Goal: Transaction & Acquisition: Purchase product/service

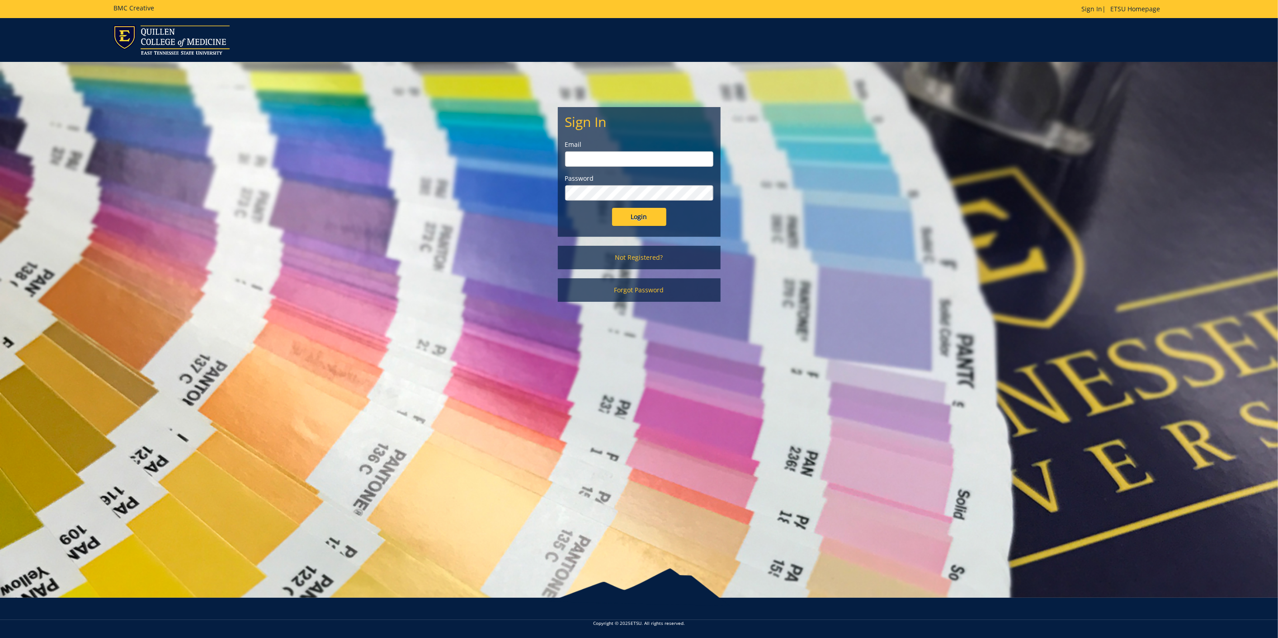
type input "diningservices@etsu.edu"
click at [651, 217] on input "Login" at bounding box center [639, 217] width 54 height 18
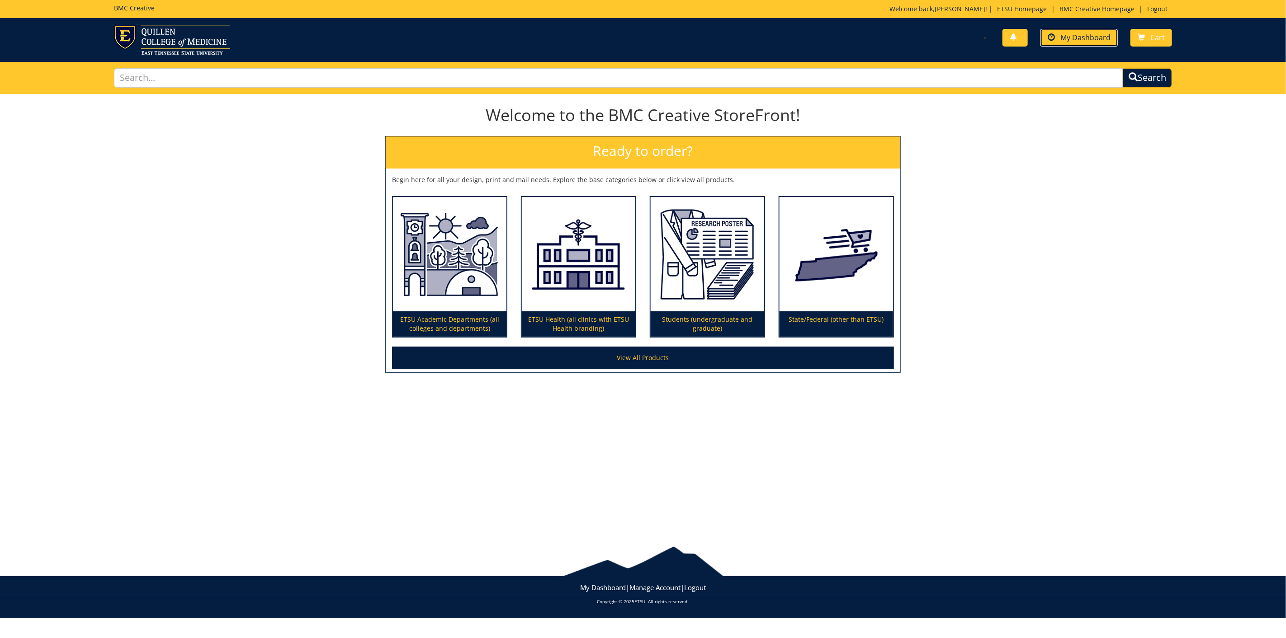
click at [1082, 33] on span "My Dashboard" at bounding box center [1085, 38] width 50 height 10
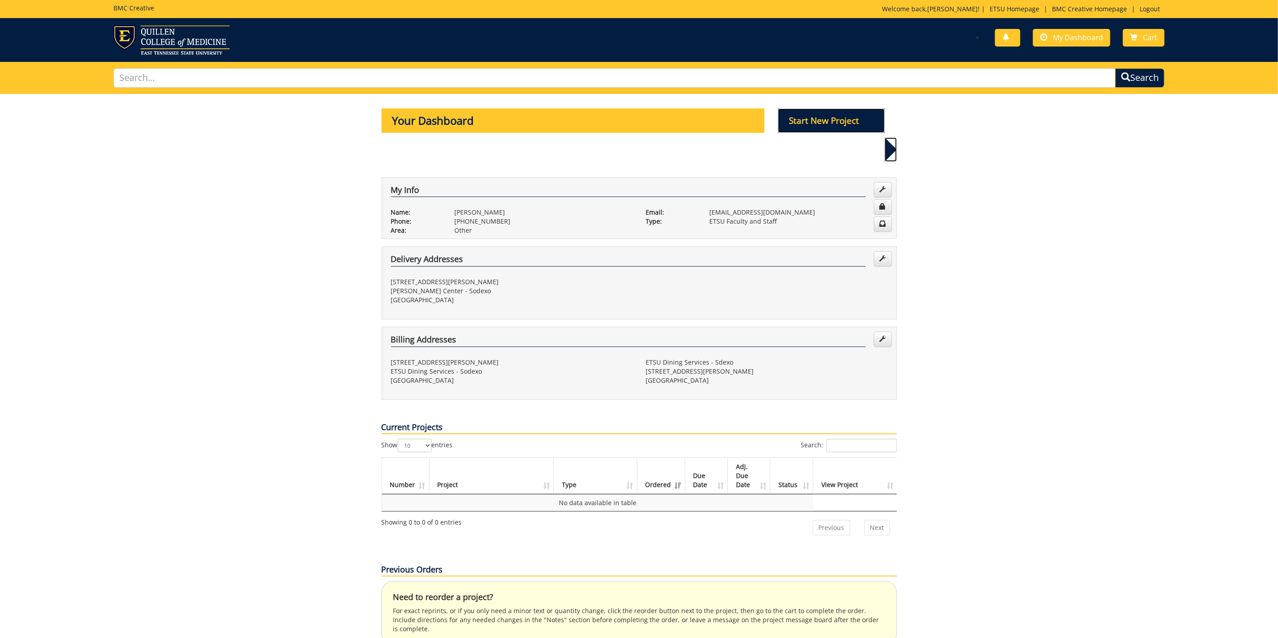
click at [817, 121] on p "Start New Project" at bounding box center [831, 121] width 107 height 24
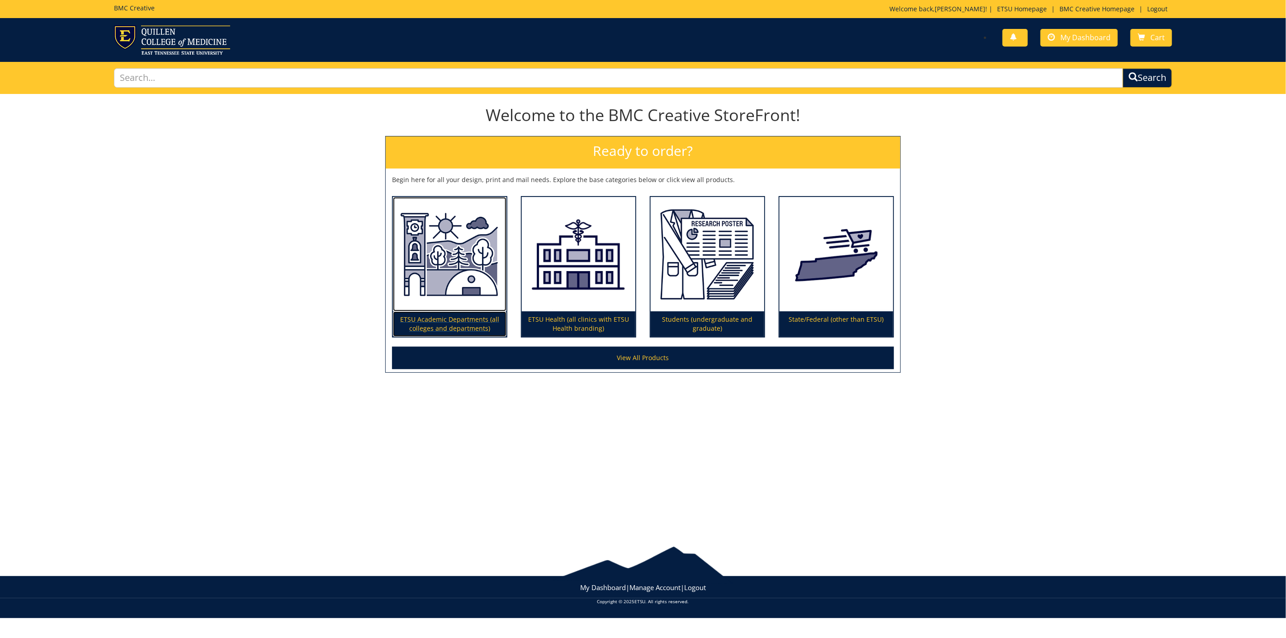
click at [450, 264] on img at bounding box center [449, 254] width 113 height 114
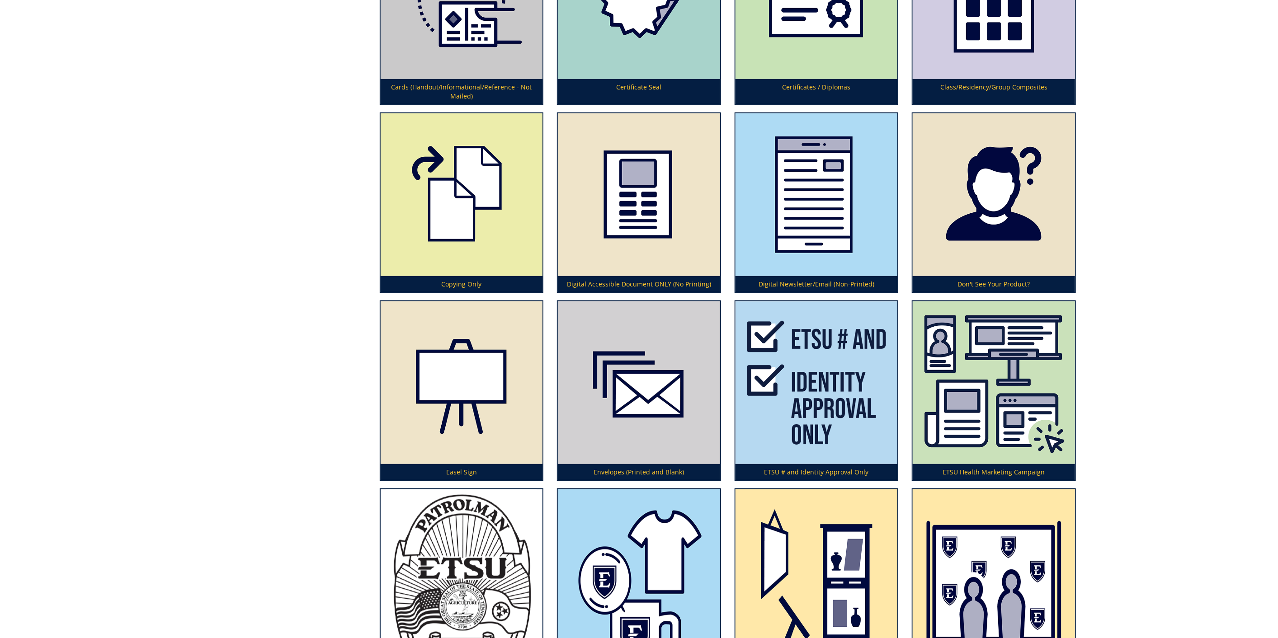
scroll to position [1155, 0]
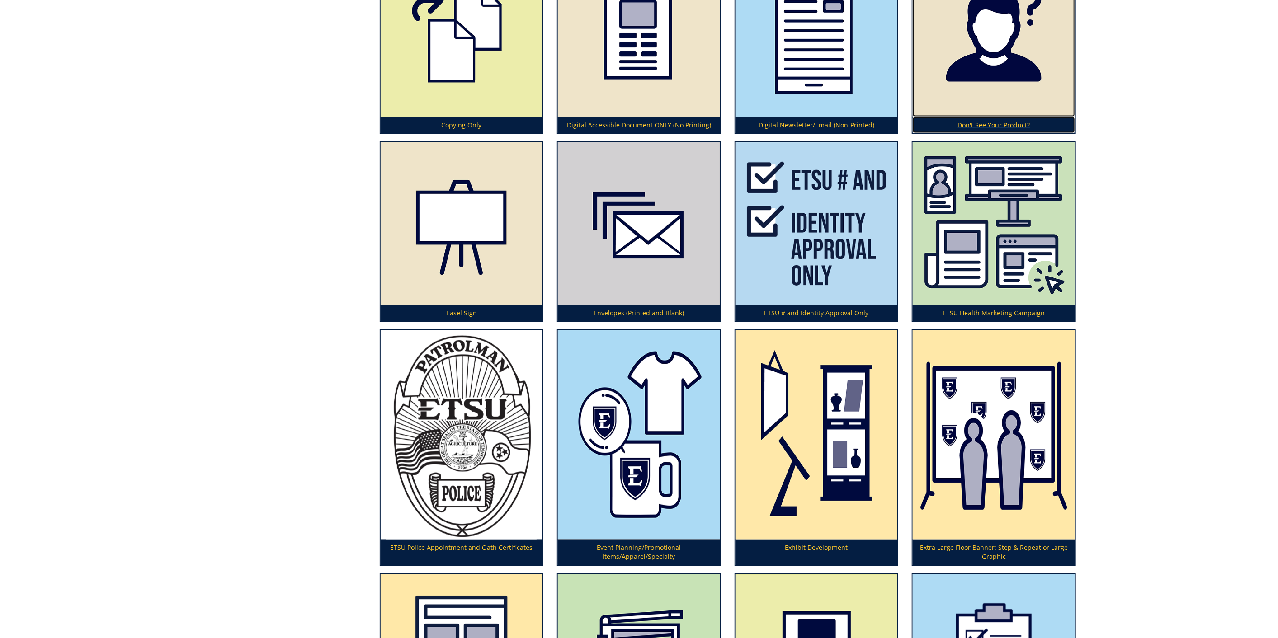
click at [997, 87] on img at bounding box center [994, 35] width 162 height 163
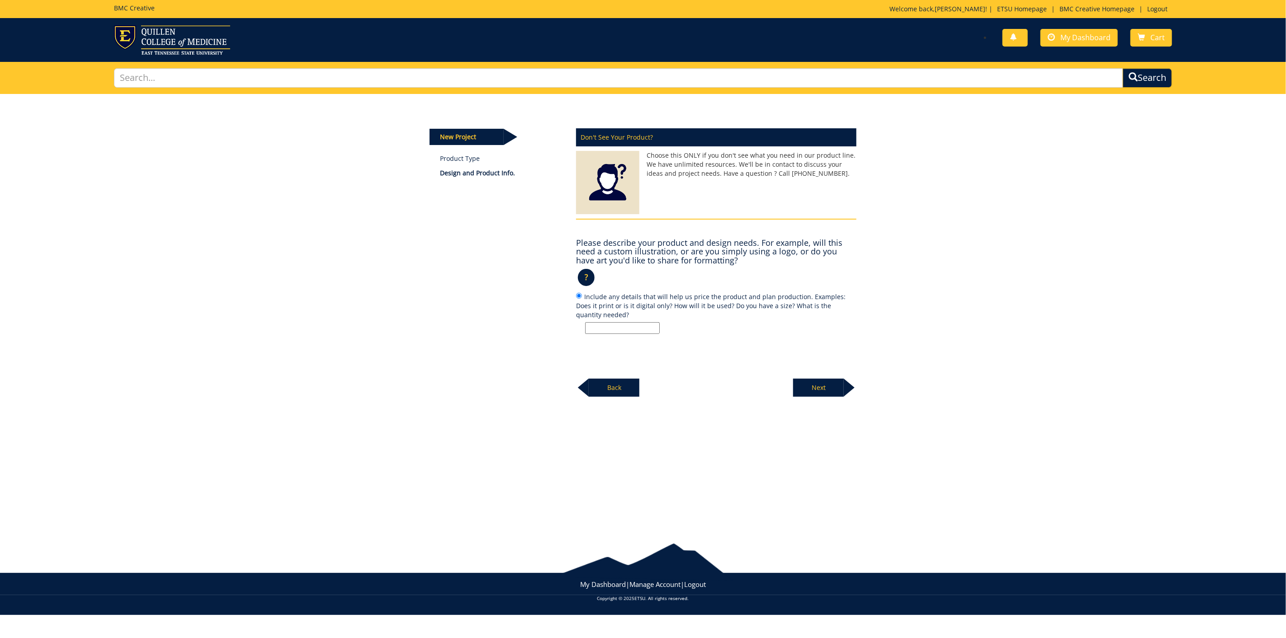
click at [649, 327] on input "Include any details that will help us price the product and plan production. Ex…" at bounding box center [622, 328] width 75 height 12
click at [632, 326] on input "one wall wrap 38x93 inches. Exact same as the current ones with updated pepsi l…" at bounding box center [622, 328] width 75 height 12
click at [659, 327] on input "one wall wrap 38x93 inches. Exact same as the current ones with updated Pepsi l…" at bounding box center [622, 328] width 75 height 12
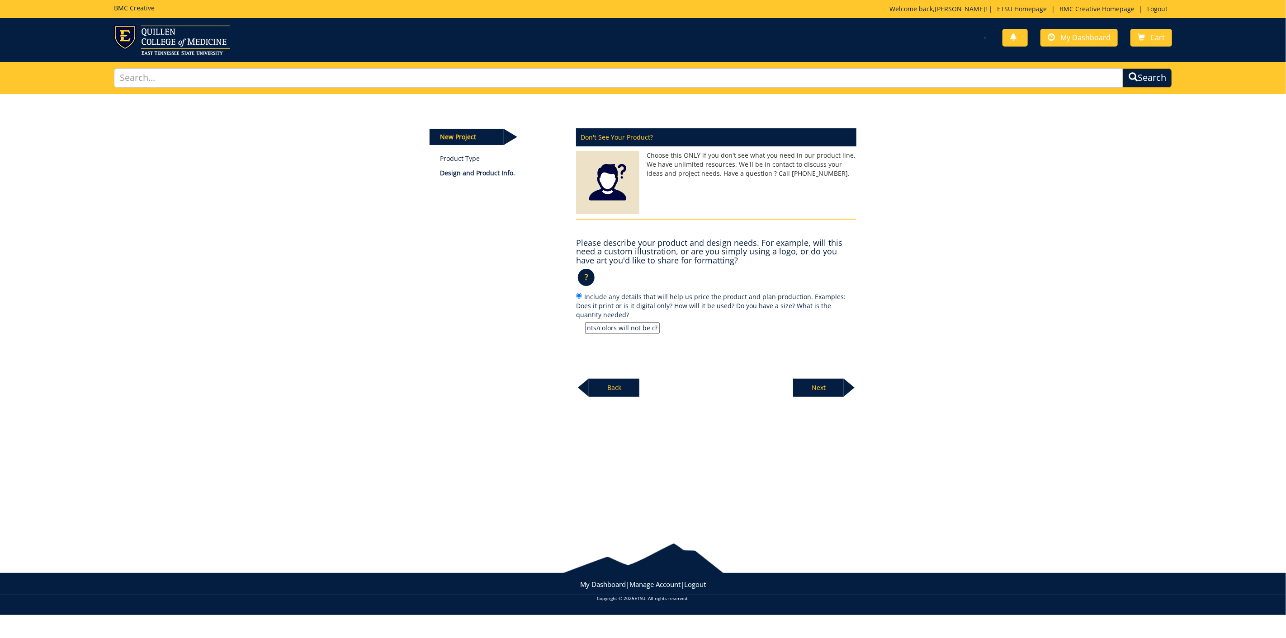
type input "one wall wrap 38x93 inches. Exact same as the current ones with updated Pepsi l…"
click at [824, 387] on p "Next" at bounding box center [818, 388] width 51 height 18
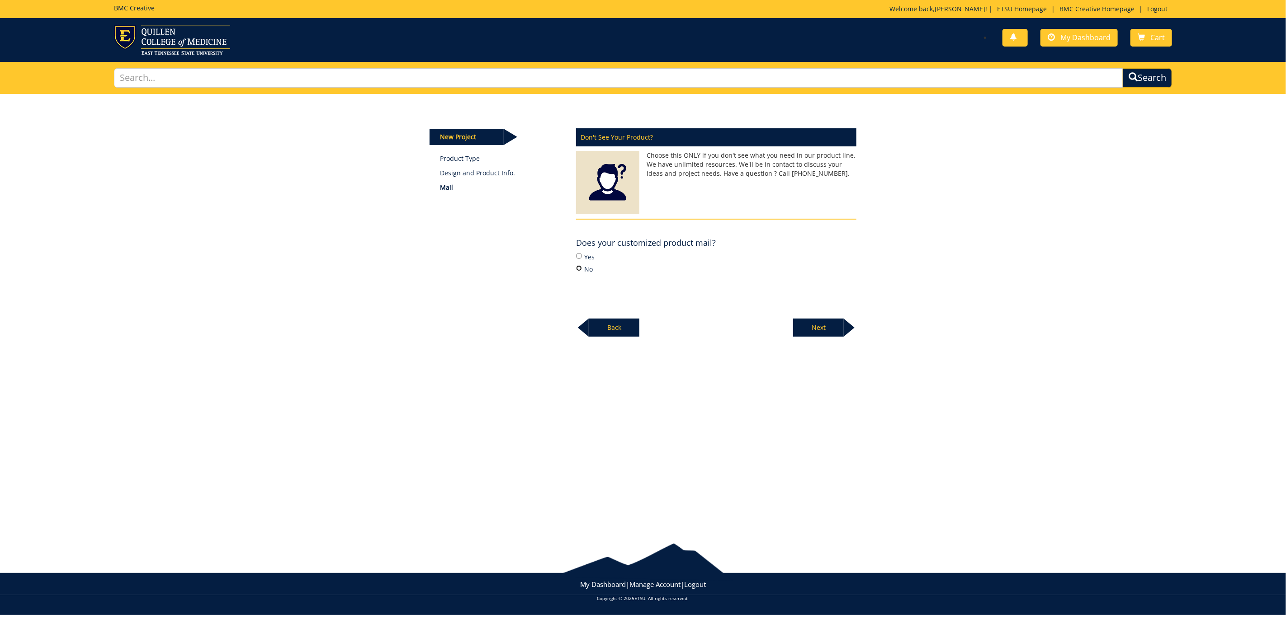
click at [578, 269] on input "No" at bounding box center [579, 268] width 6 height 6
radio input "true"
click at [838, 332] on p "Next" at bounding box center [818, 328] width 51 height 18
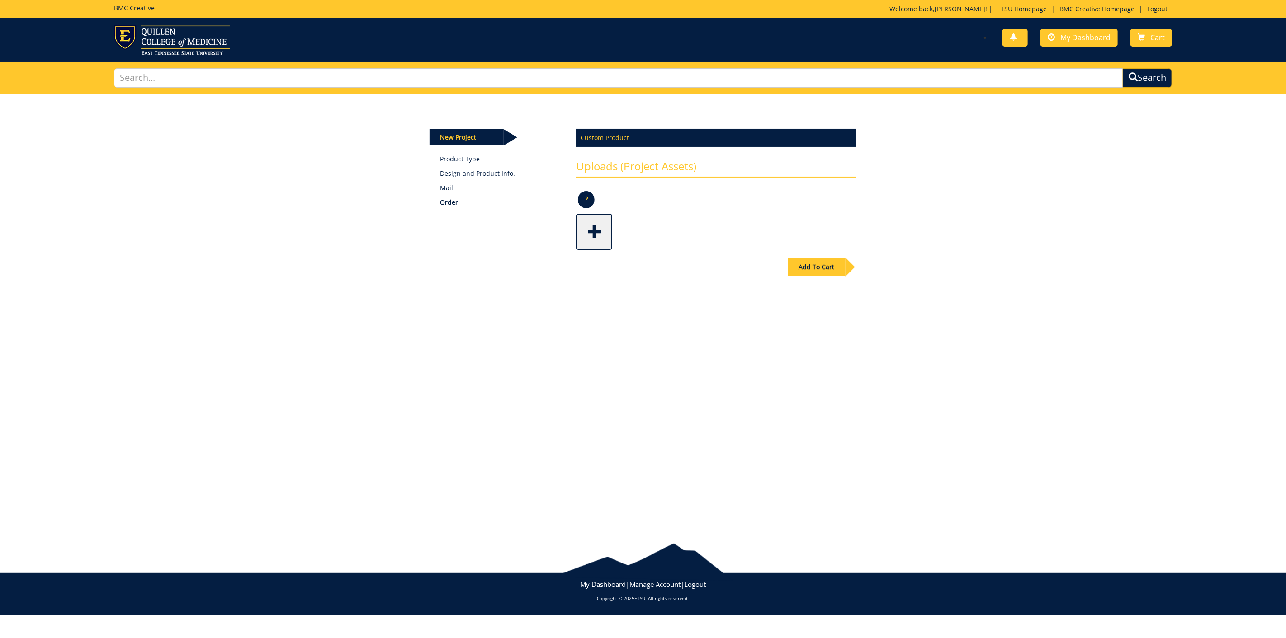
click at [590, 233] on span at bounding box center [595, 231] width 36 height 32
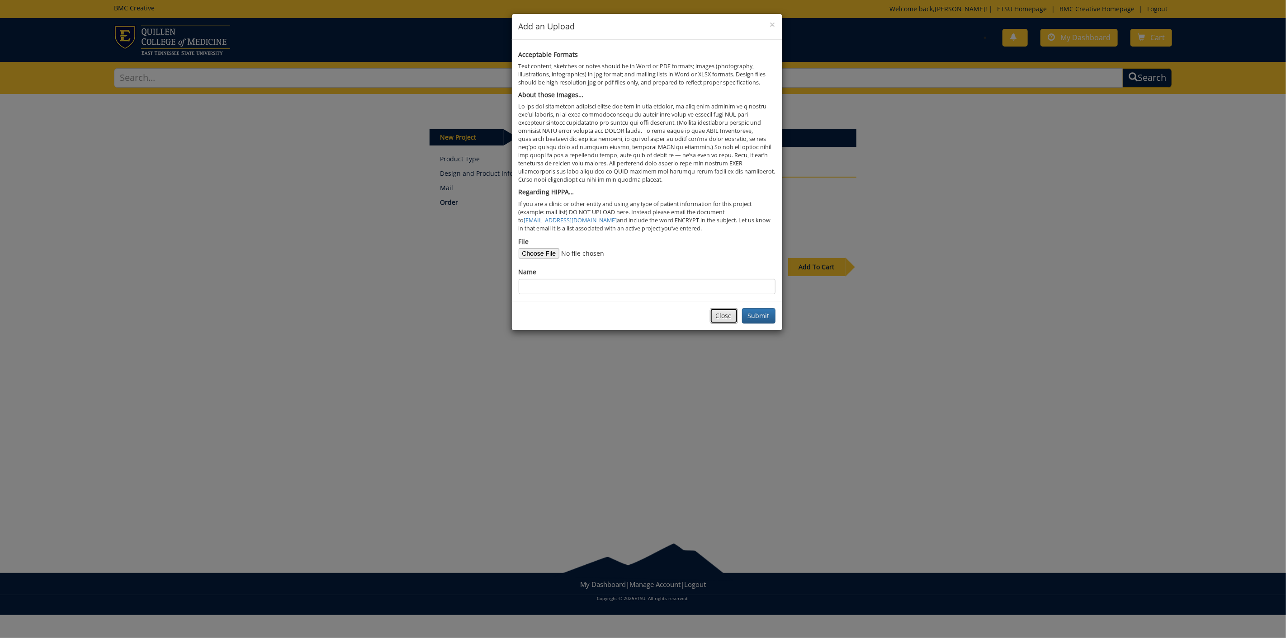
click at [726, 321] on button "Close" at bounding box center [724, 315] width 28 height 15
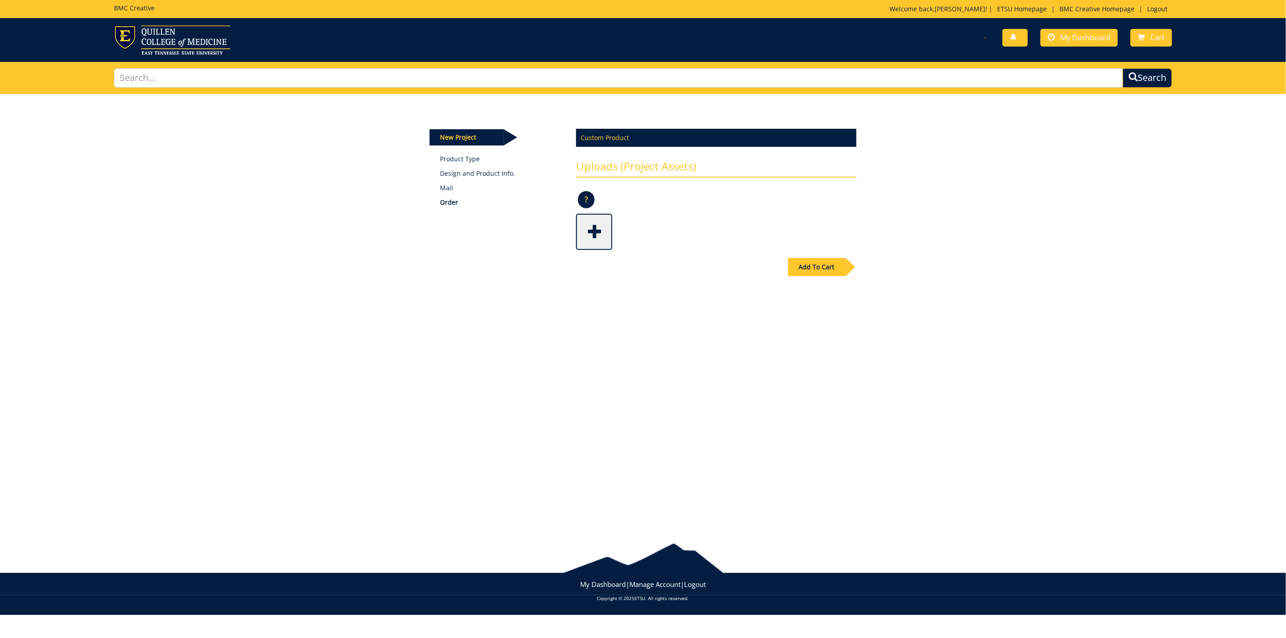
click at [617, 219] on div at bounding box center [716, 232] width 280 height 36
click at [604, 229] on span at bounding box center [595, 231] width 36 height 32
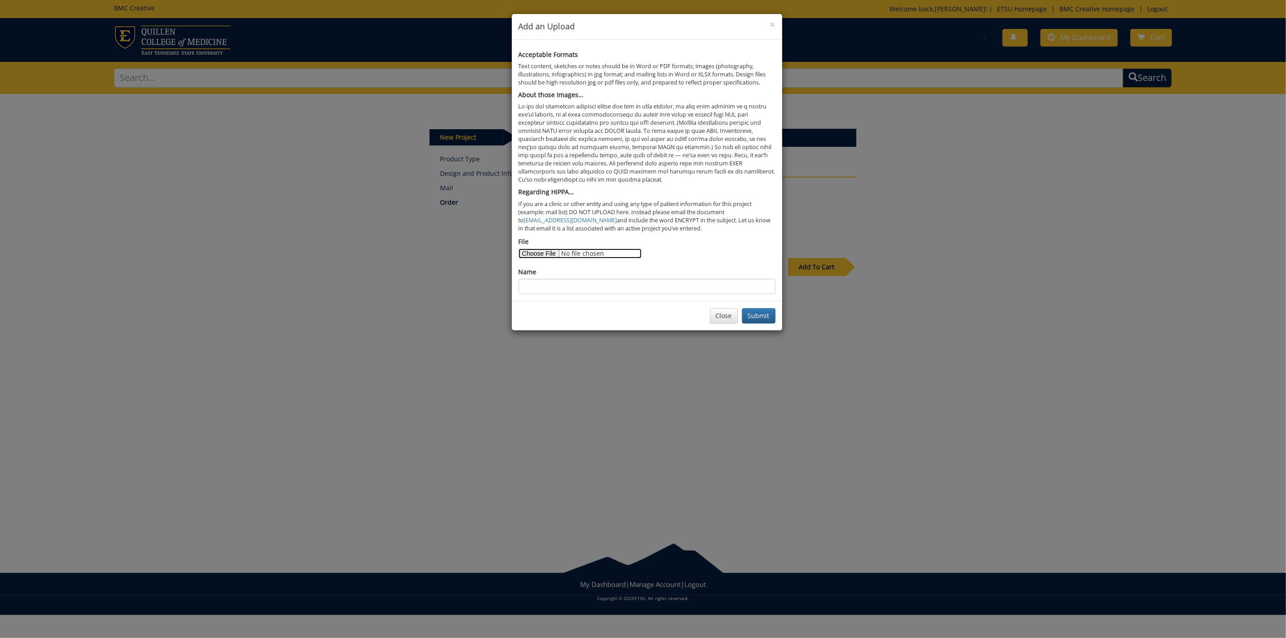
click at [537, 252] on input "File" at bounding box center [580, 254] width 123 height 10
type input "C:\fakepath\BYOP Wall Art_38x93_FINALka.ai"
click at [598, 284] on input "Name" at bounding box center [647, 286] width 257 height 15
type input "BYOP Wall Wrap"
click at [752, 316] on button "Submit" at bounding box center [758, 315] width 33 height 15
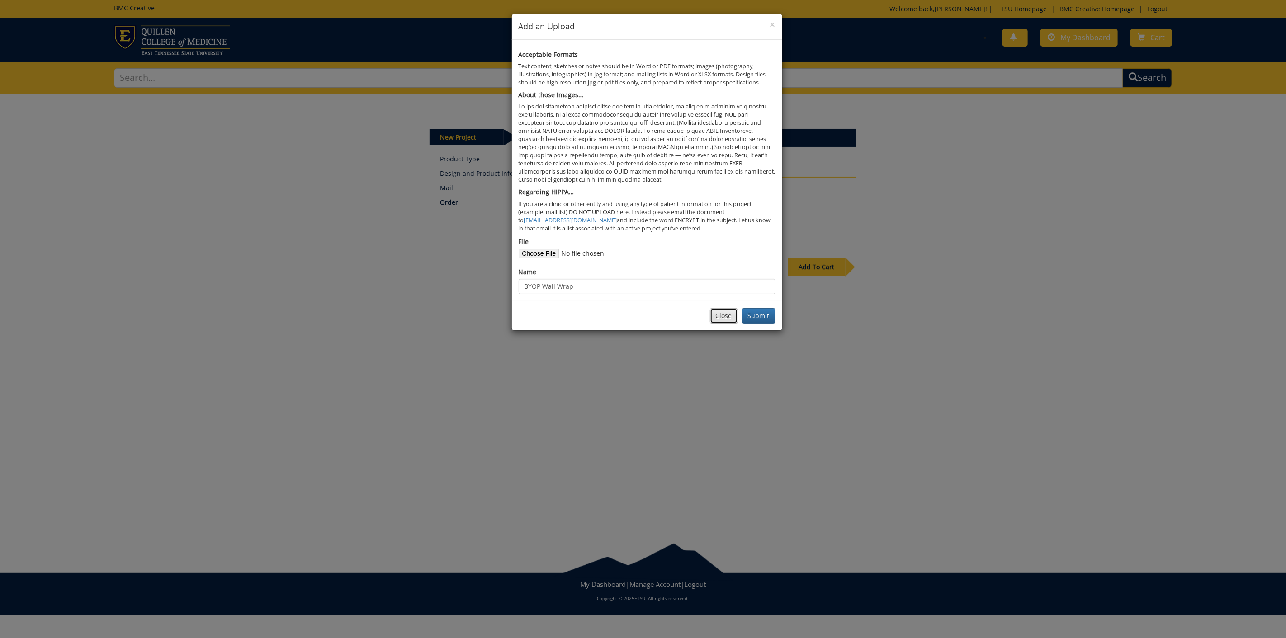
click at [722, 312] on button "Close" at bounding box center [724, 315] width 28 height 15
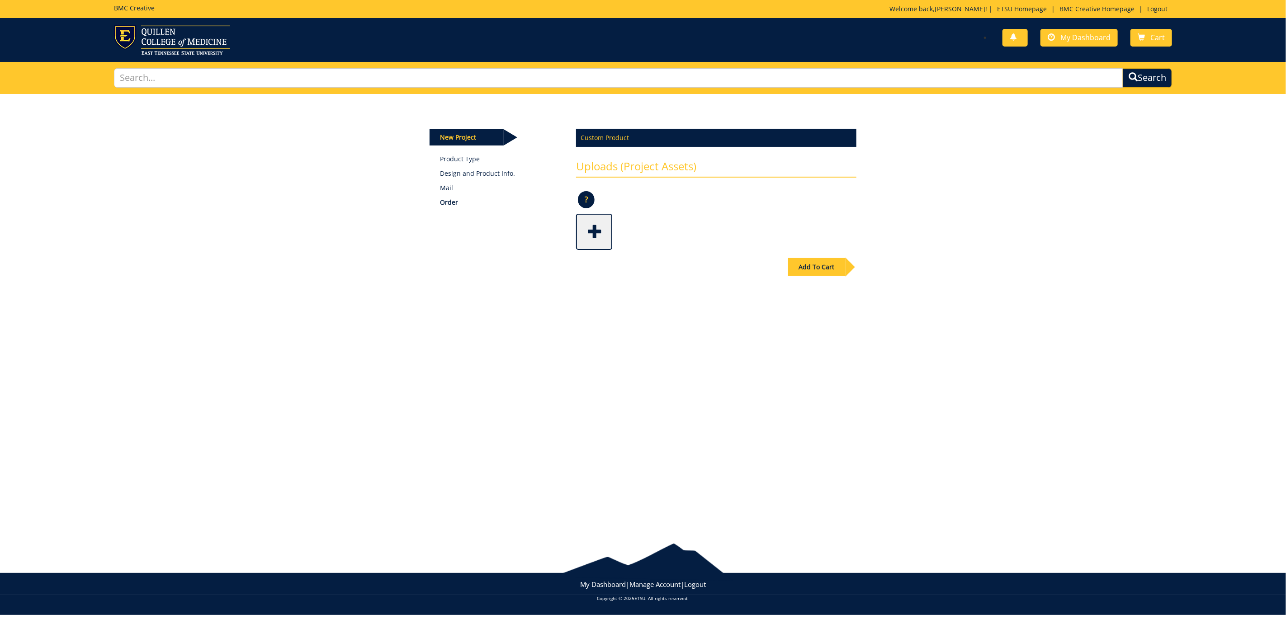
click at [805, 270] on div "Add To Cart" at bounding box center [816, 267] width 57 height 18
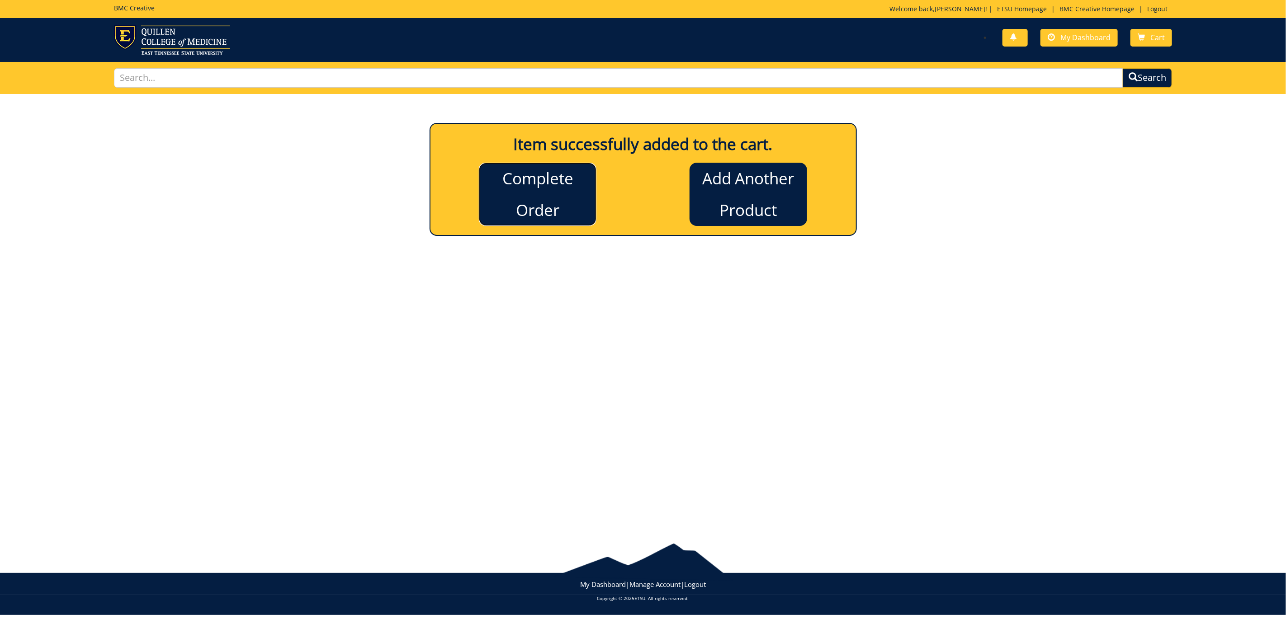
click at [557, 197] on link "Complete Order" at bounding box center [538, 194] width 118 height 63
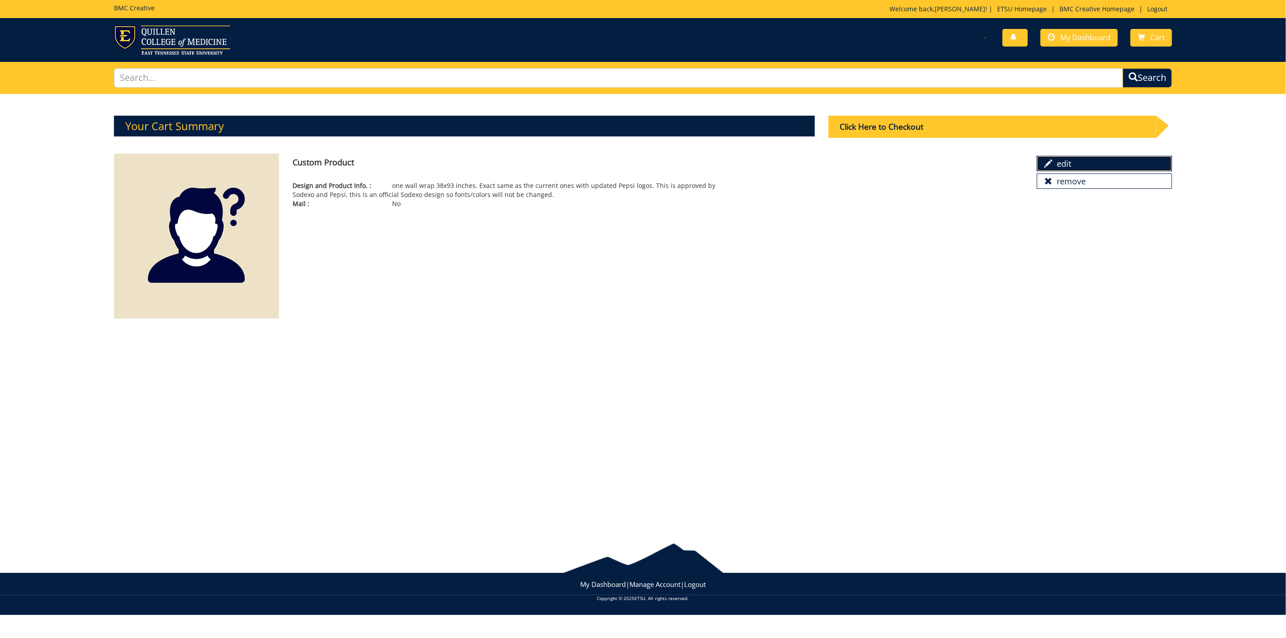
click at [1072, 156] on link "edit" at bounding box center [1104, 163] width 135 height 15
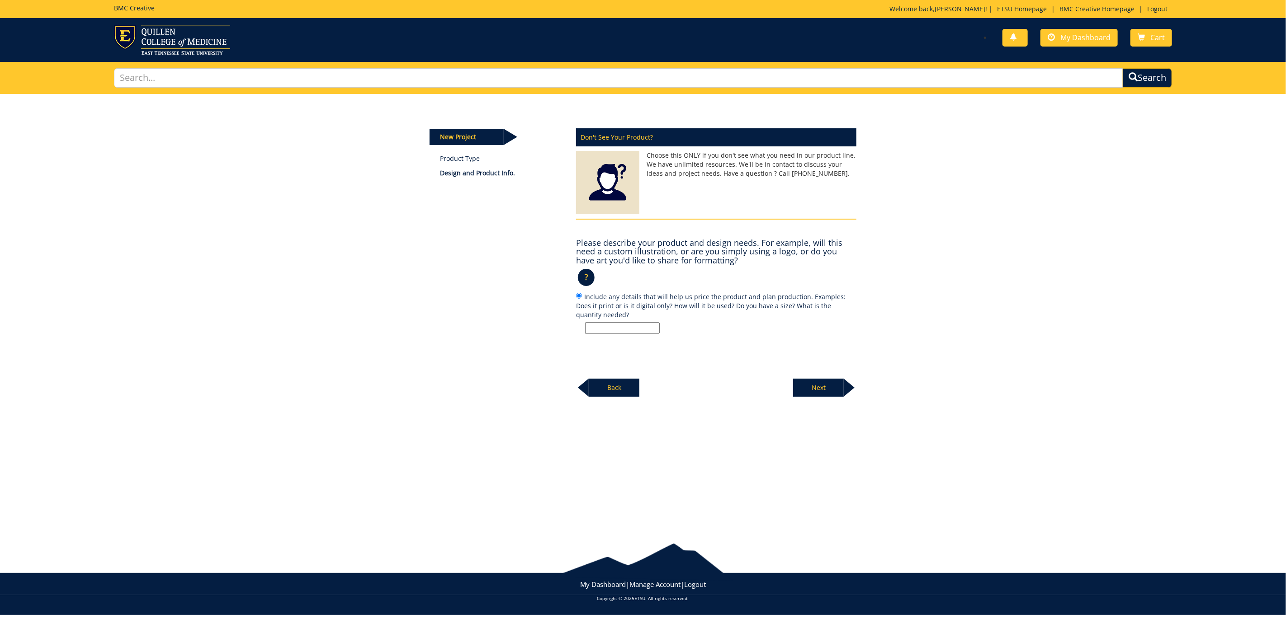
click at [603, 391] on p "Back" at bounding box center [614, 388] width 51 height 18
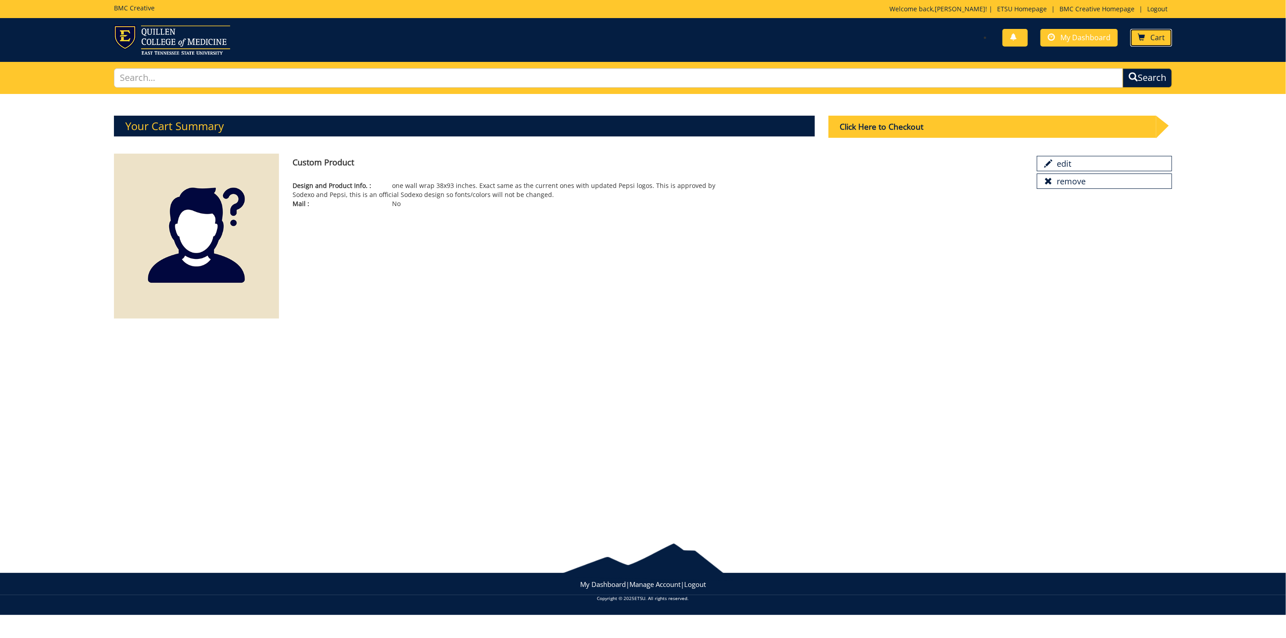
click at [1152, 39] on span "Cart" at bounding box center [1157, 38] width 14 height 10
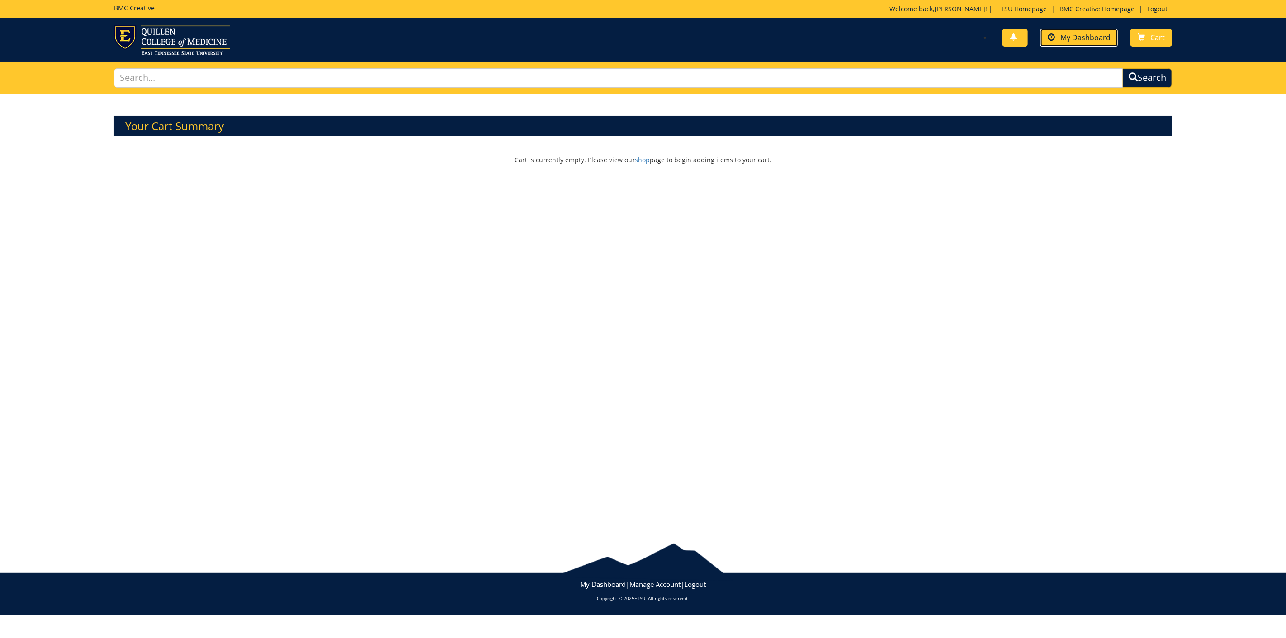
click at [1086, 37] on span "My Dashboard" at bounding box center [1085, 38] width 50 height 10
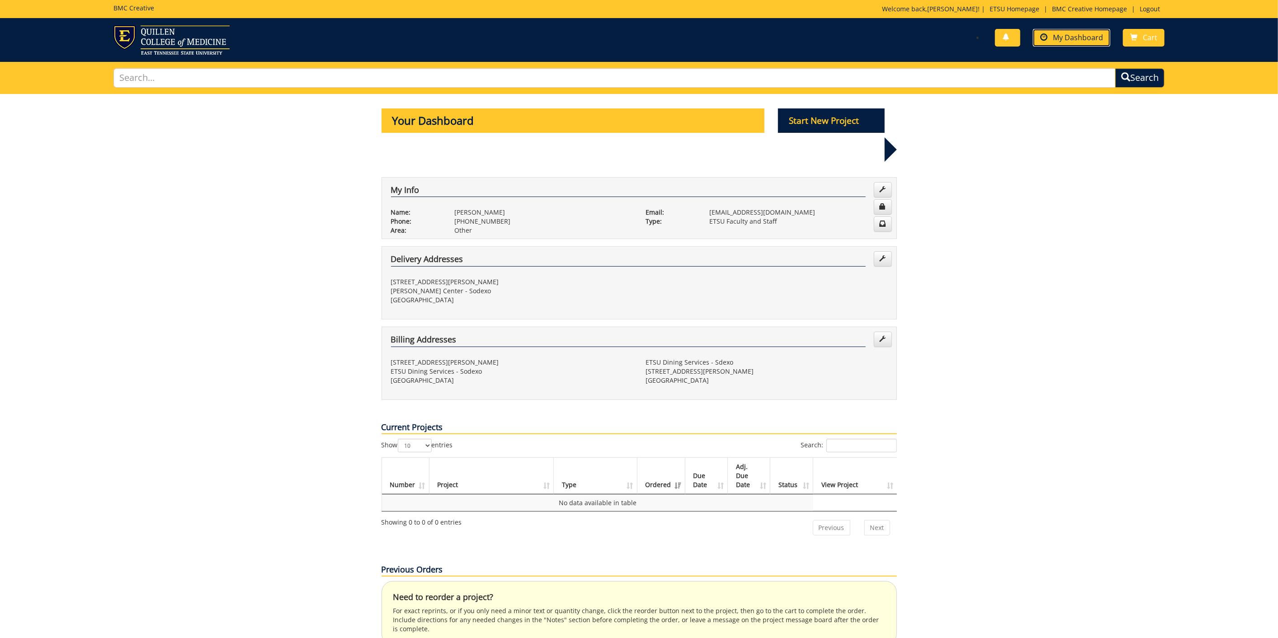
click at [1091, 39] on span "My Dashboard" at bounding box center [1078, 38] width 50 height 10
click at [1150, 42] on span "Cart" at bounding box center [1150, 38] width 14 height 10
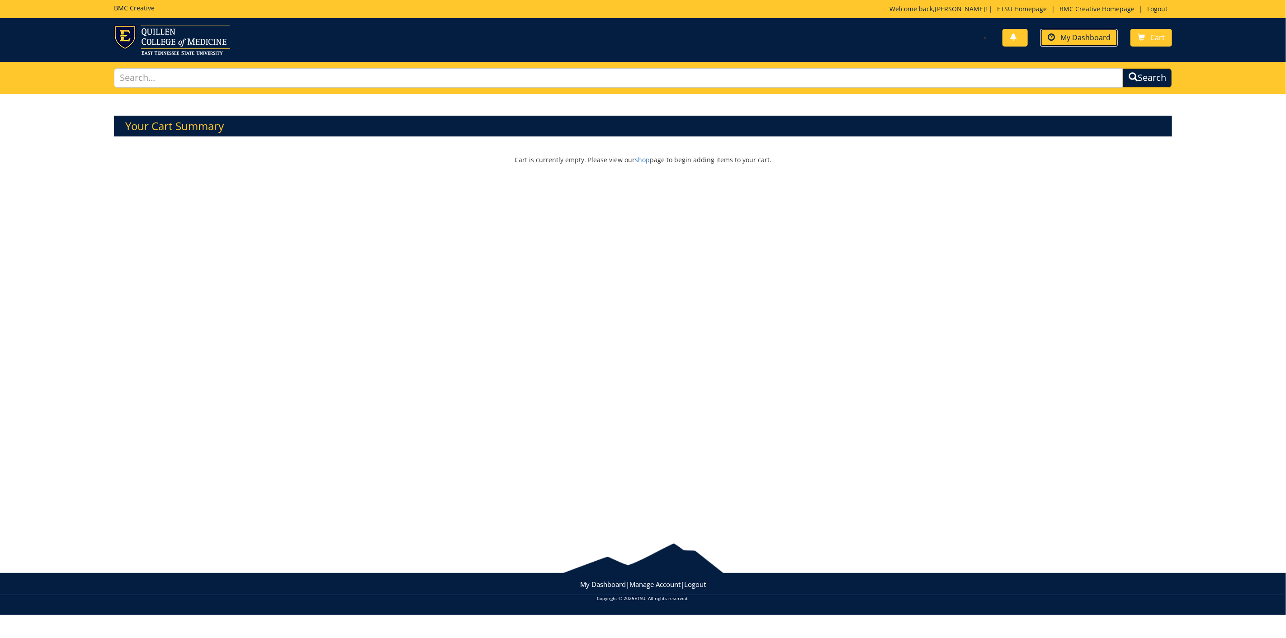
click at [1082, 44] on link "My Dashboard" at bounding box center [1078, 38] width 77 height 18
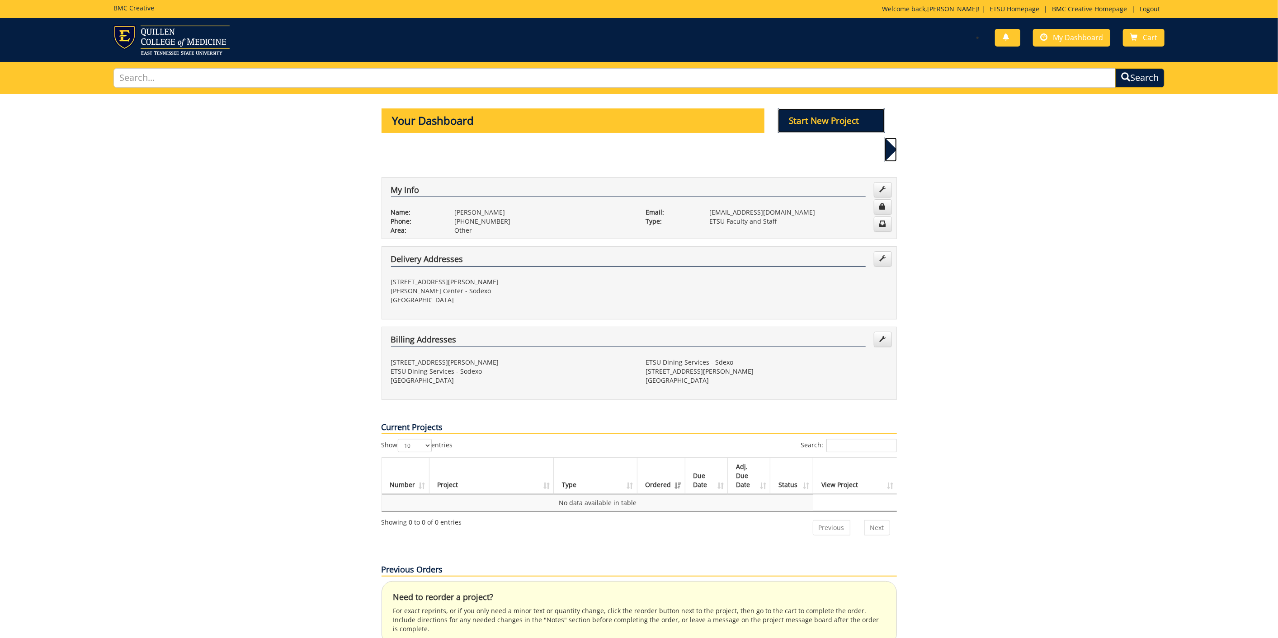
click at [824, 119] on p "Start New Project" at bounding box center [831, 121] width 107 height 24
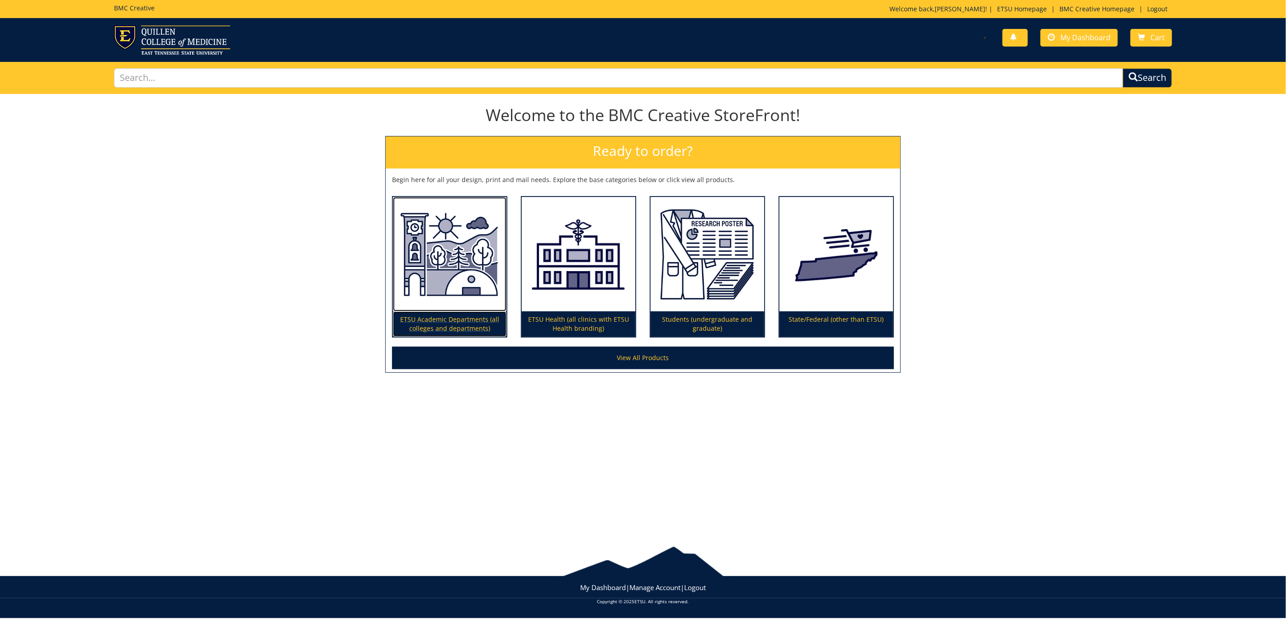
click at [463, 260] on img at bounding box center [449, 254] width 113 height 114
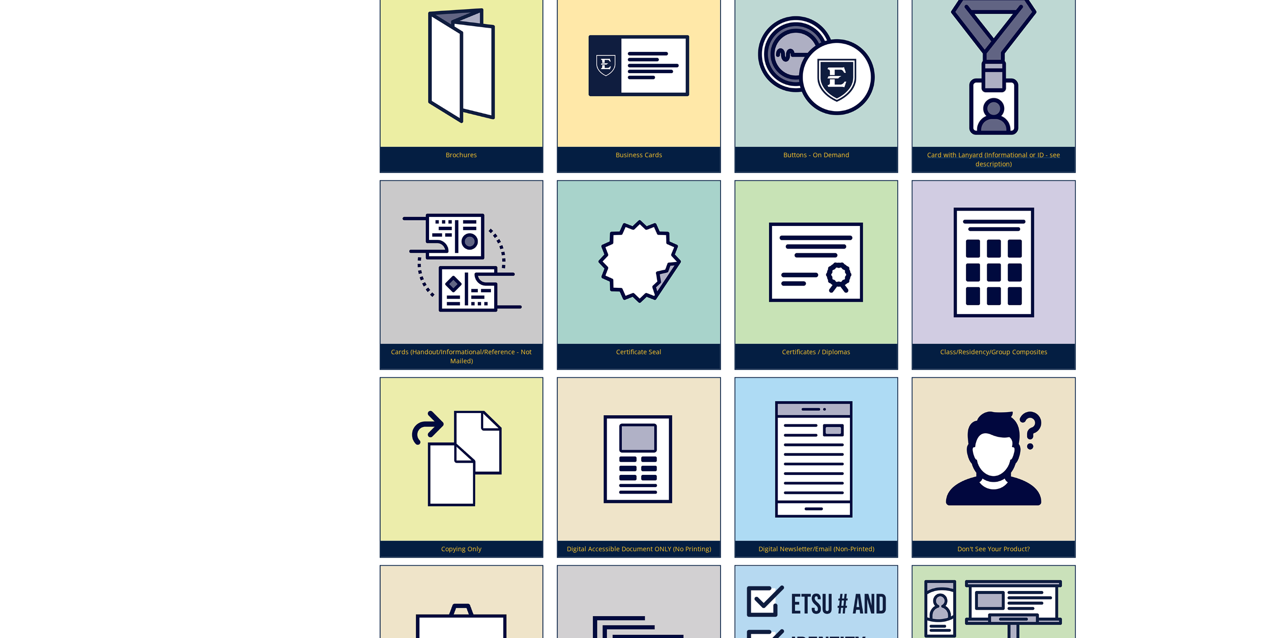
scroll to position [803, 0]
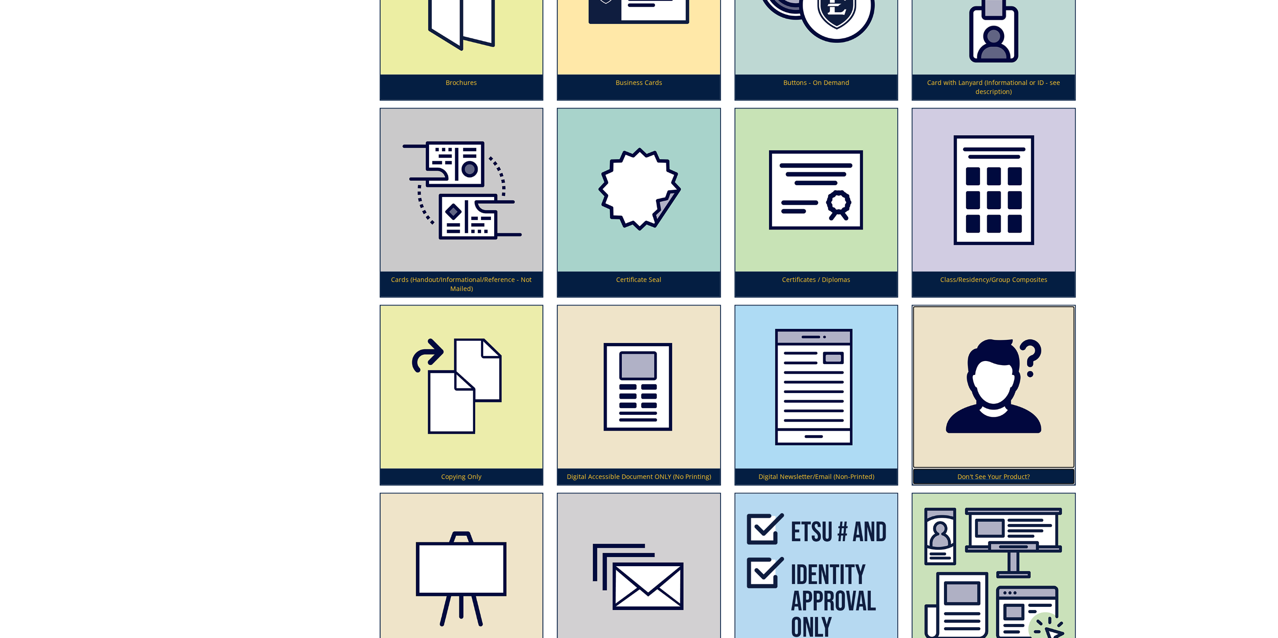
click at [968, 400] on img at bounding box center [994, 387] width 162 height 163
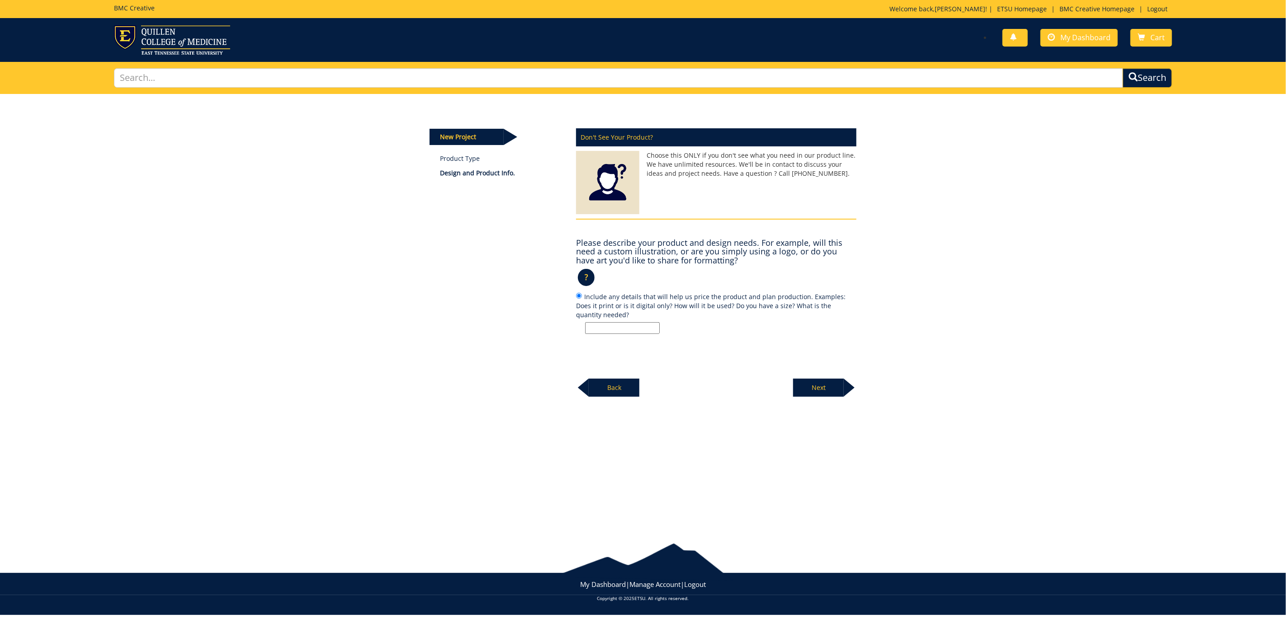
click at [635, 324] on input "Include any details that will help us price the product and plan production. Ex…" at bounding box center [622, 328] width 75 height 12
type input "Wall Wrap replacement with updated logos for wall in [PERSON_NAME] Buc Mart. Wi…"
click at [824, 387] on p "Next" at bounding box center [818, 388] width 51 height 18
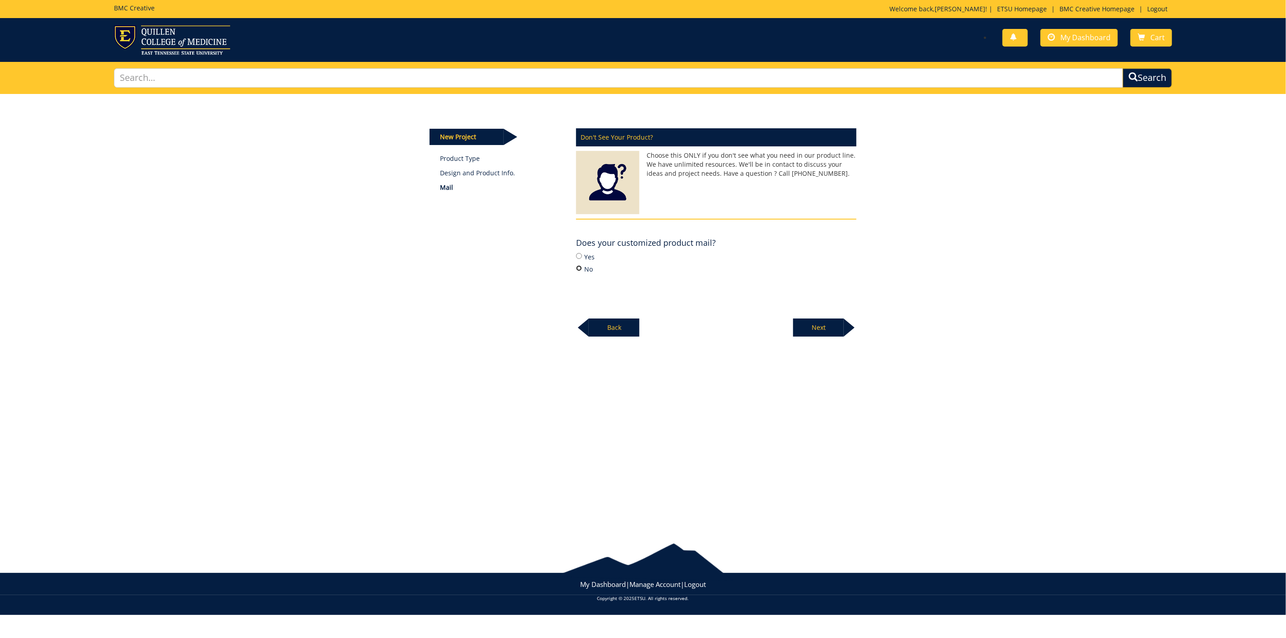
click at [580, 269] on input "No" at bounding box center [579, 268] width 6 height 6
radio input "true"
click at [798, 324] on p "Next" at bounding box center [818, 328] width 51 height 18
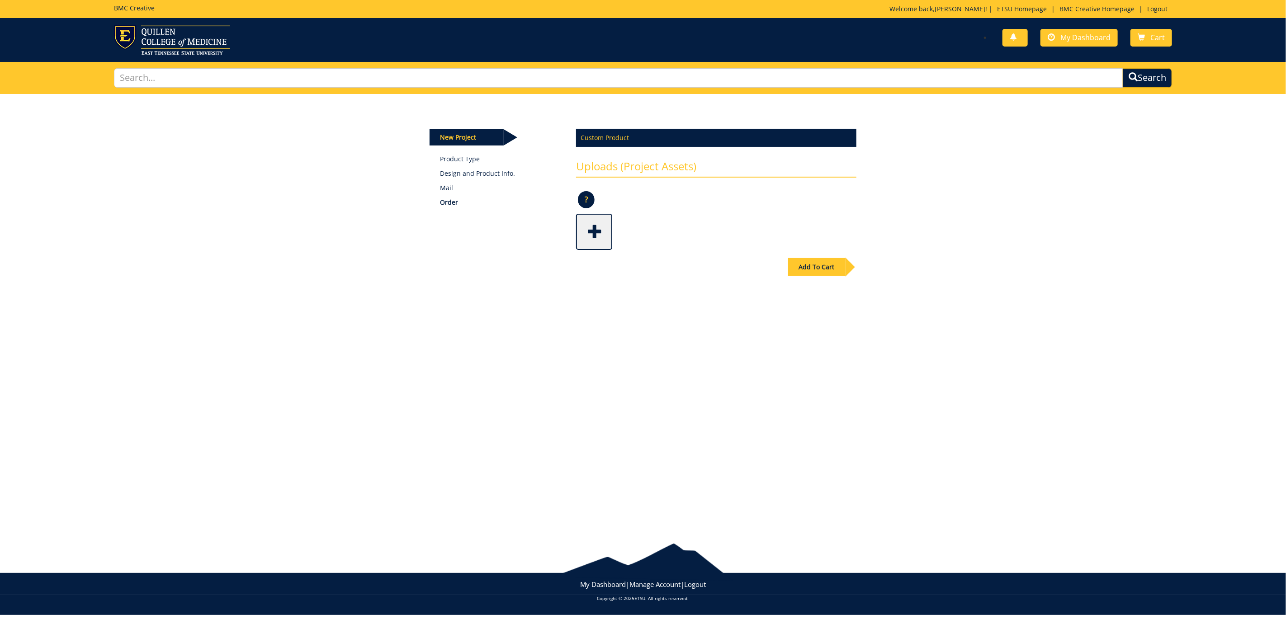
click at [829, 267] on div "Add To Cart" at bounding box center [816, 267] width 57 height 18
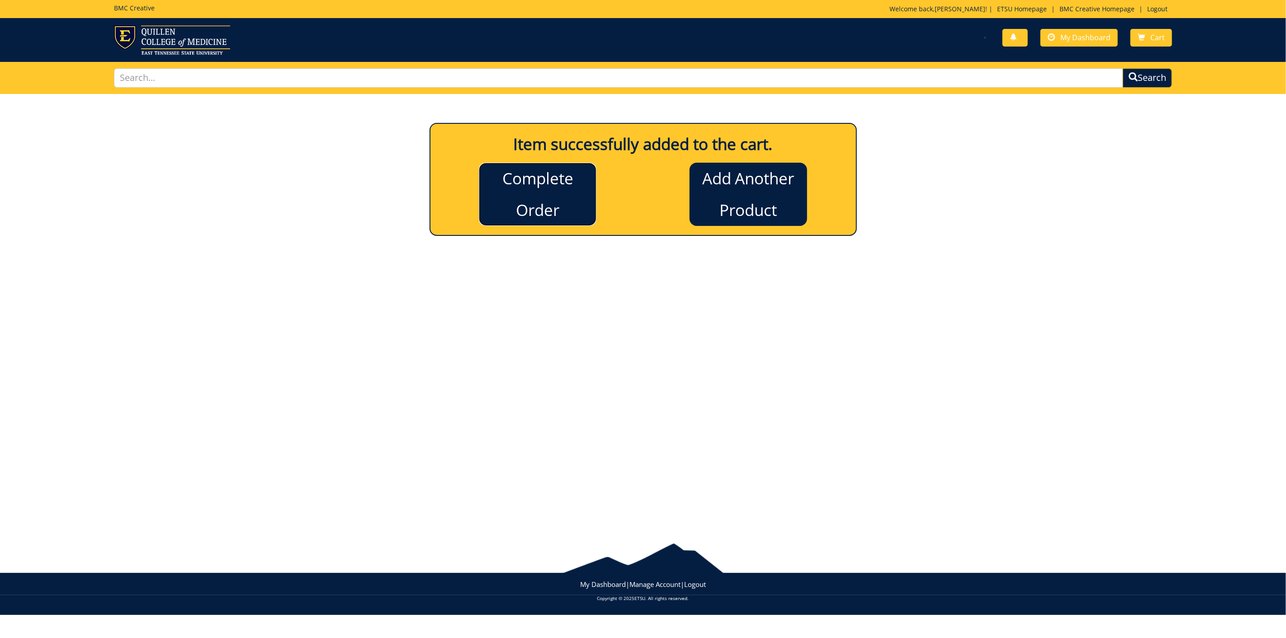
click at [564, 194] on link "Complete Order" at bounding box center [538, 194] width 118 height 63
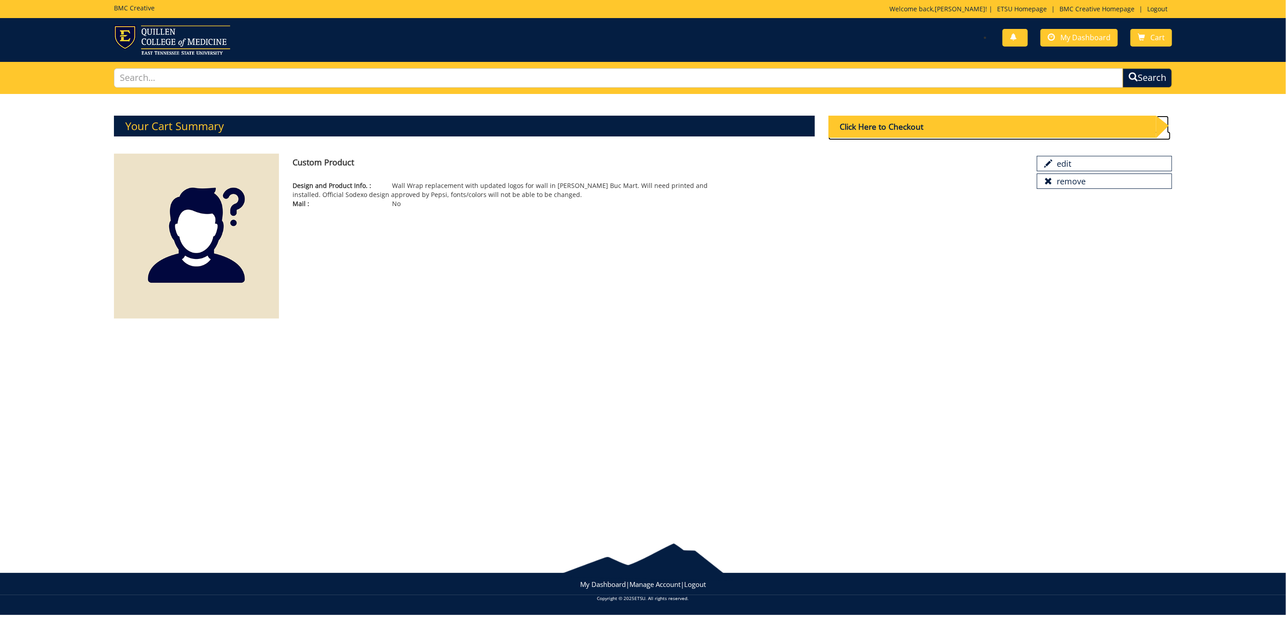
click at [900, 124] on div "Click Here to Checkout" at bounding box center [992, 127] width 328 height 22
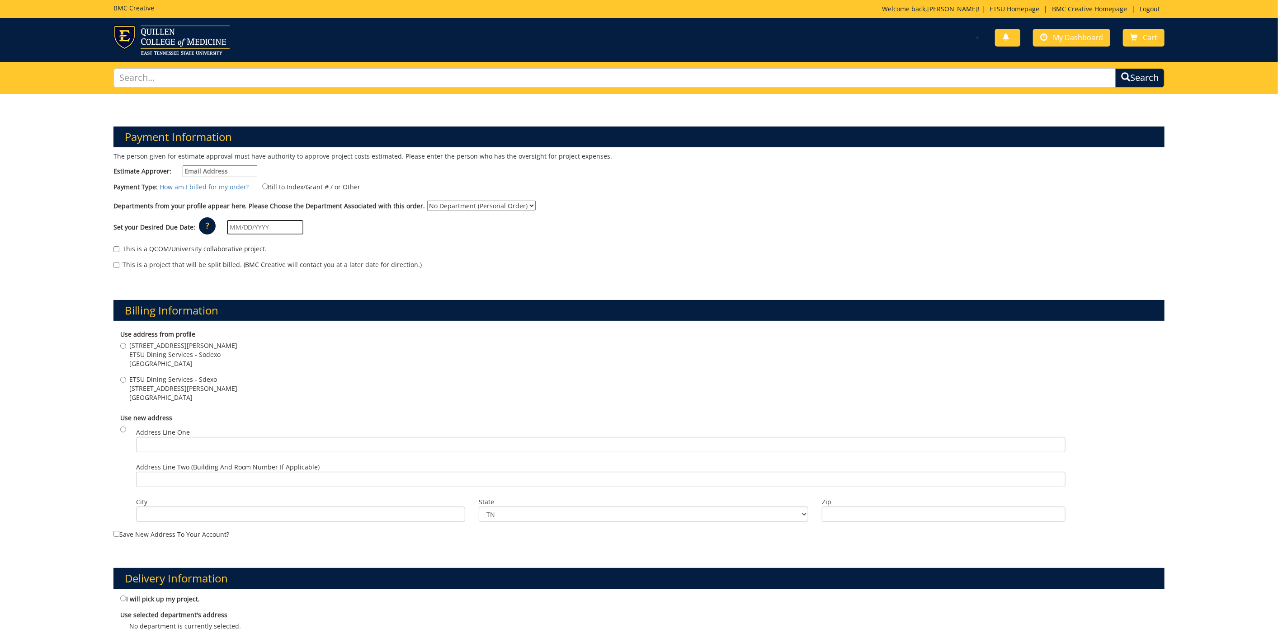
click at [222, 170] on input "Estimate Approver:" at bounding box center [220, 171] width 75 height 12
type input "[PERSON_NAME][EMAIL_ADDRESS][PERSON_NAME][DOMAIN_NAME]"
type input "[STREET_ADDRESS][PERSON_NAME]"
type input "[GEOGRAPHIC_DATA]"
select select "174"
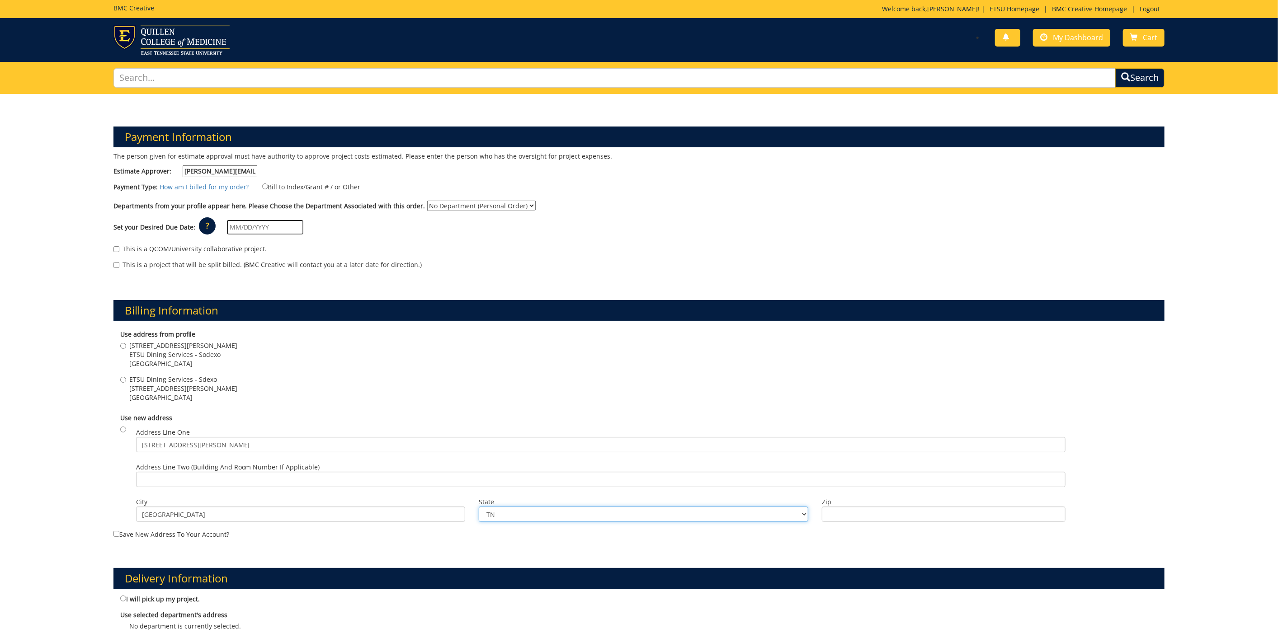
type input "24202"
click at [214, 450] on input "[STREET_ADDRESS][PERSON_NAME]" at bounding box center [601, 444] width 930 height 15
click at [132, 349] on span "412 JL Seehorn Jr Rd" at bounding box center [183, 345] width 108 height 9
click at [126, 349] on input "412 JL Seehorn Jr Rd ETSU Dining Services - Sodexo Johnson City , TN 37604" at bounding box center [123, 346] width 6 height 6
radio input "true"
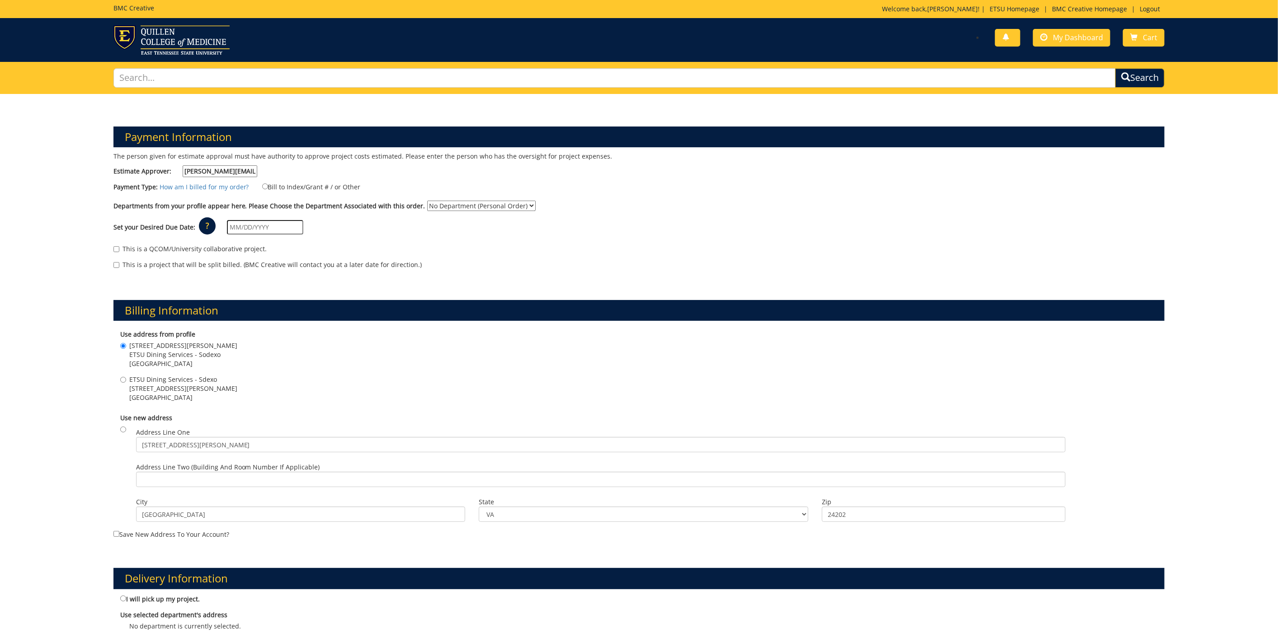
click at [257, 185] on label "Bill to Index/Grant # / or Other" at bounding box center [306, 187] width 110 height 10
click at [262, 185] on input "Bill to Index/Grant # / or Other" at bounding box center [265, 187] width 6 height 6
radio input "true"
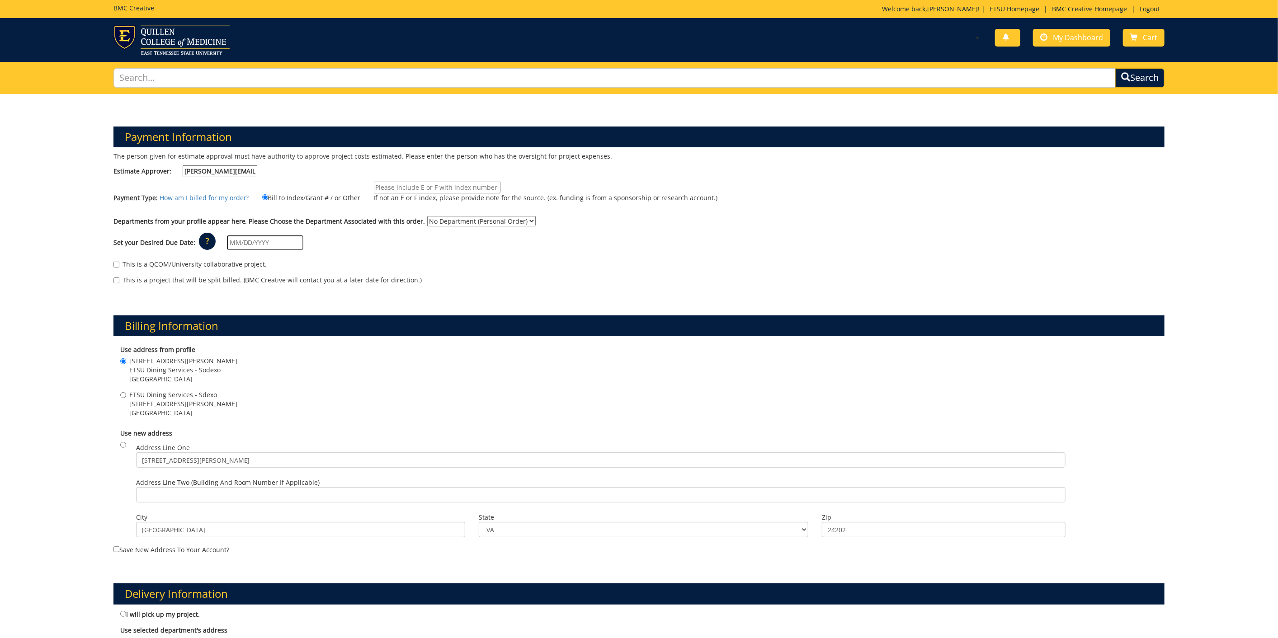
click at [443, 187] on input "If not an E or F index, please provide note for the source. (ex. funding is fro…" at bounding box center [437, 188] width 127 height 12
type input "Dining services cuts checks for payment"
click at [503, 223] on select "No Department (Personal Order)" at bounding box center [481, 221] width 109 height 10
click at [506, 220] on select "No Department (Personal Order)" at bounding box center [481, 221] width 109 height 10
click at [262, 241] on input "text" at bounding box center [265, 243] width 76 height 14
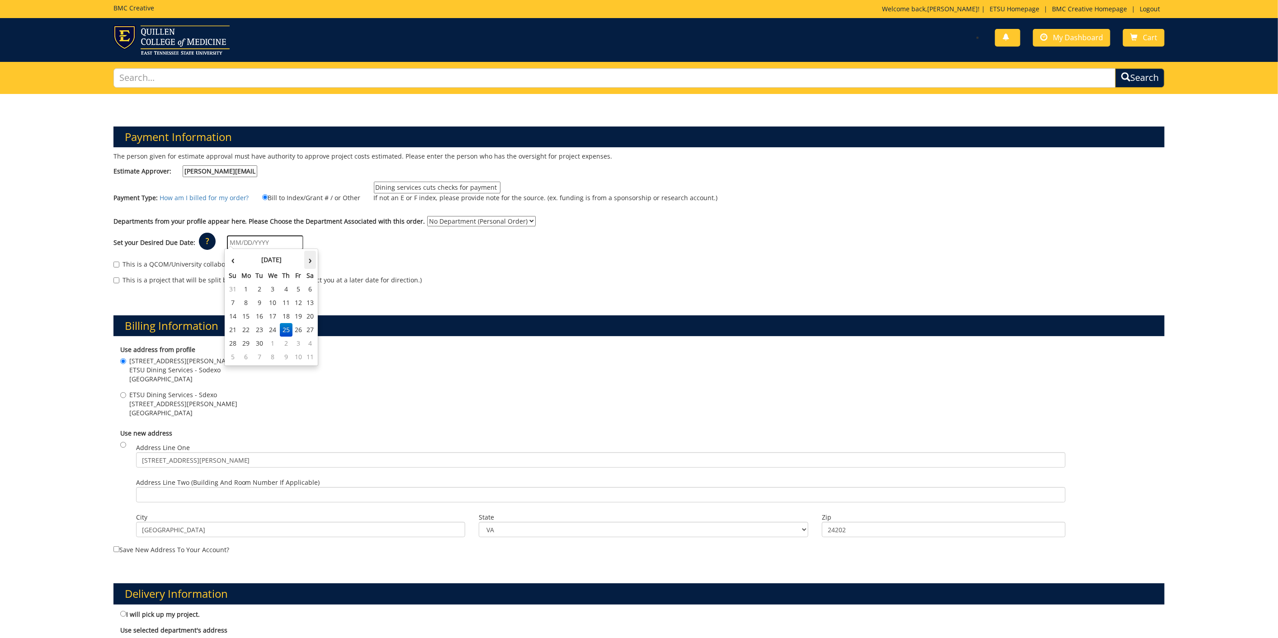
click at [309, 261] on th "›" at bounding box center [310, 260] width 12 height 18
click at [286, 314] on td "16" at bounding box center [286, 317] width 13 height 14
type input "[DATE]"
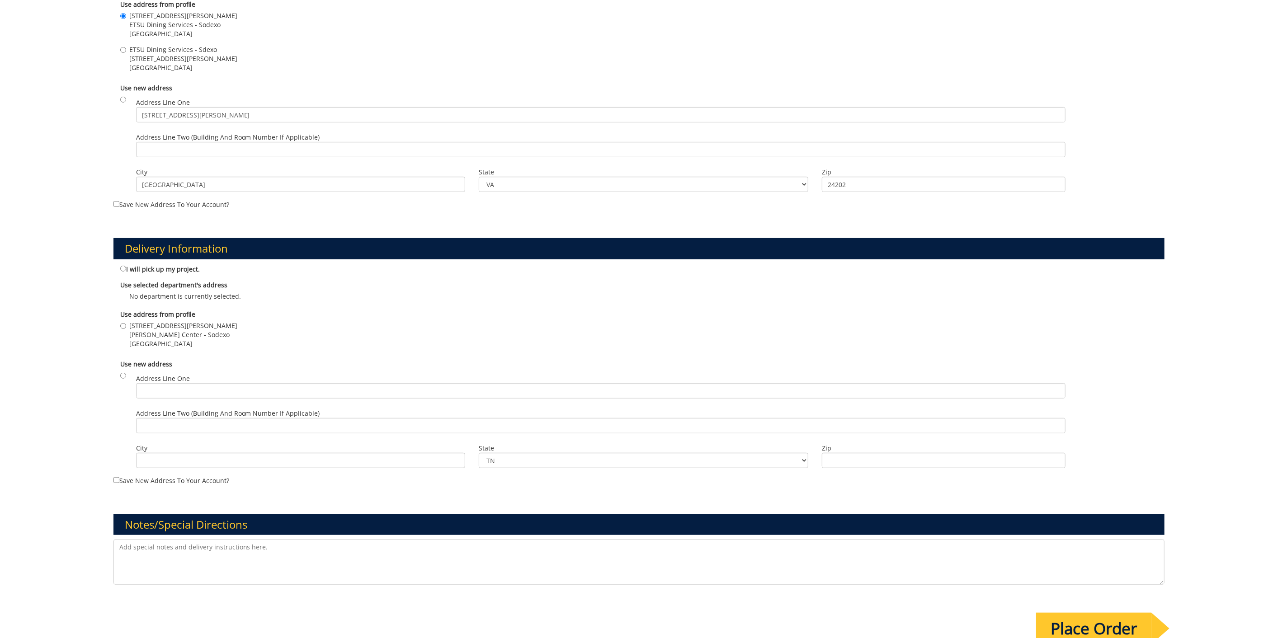
scroll to position [351, 0]
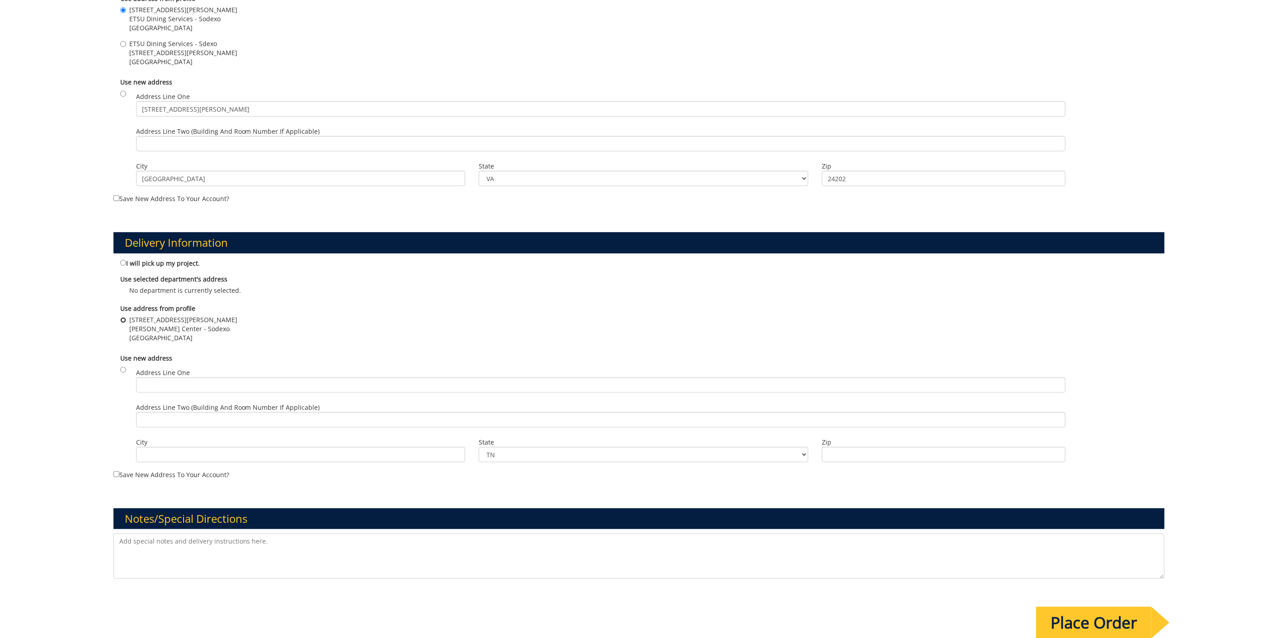
click at [122, 319] on input "412 JL Seehorn Rd DP Culp Center - Sodexo Johnson City , TN 37614" at bounding box center [123, 320] width 6 height 6
radio input "true"
click at [386, 316] on div "412 JL Seehorn Rd DP Culp Center - Sodexo Johnson City , TN 37614" at bounding box center [639, 330] width 1038 height 29
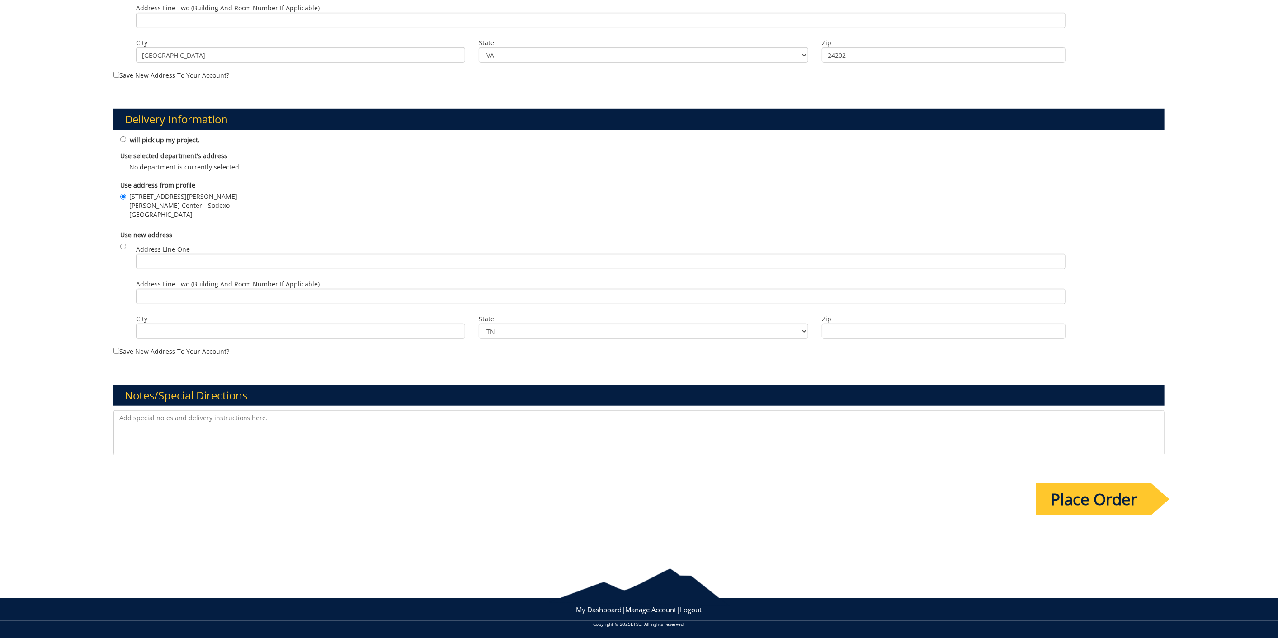
scroll to position [475, 0]
click at [174, 425] on textarea at bounding box center [639, 432] width 1052 height 45
click at [233, 418] on textarea at bounding box center [639, 432] width 1052 height 45
paste textarea "https://sodexo.box.com/s/qvmgbh5iweermqfr4wu0upv7m9ljz21f"
type textarea "Final design file was over 100 mb, so I am including our dropbox link for the f…"
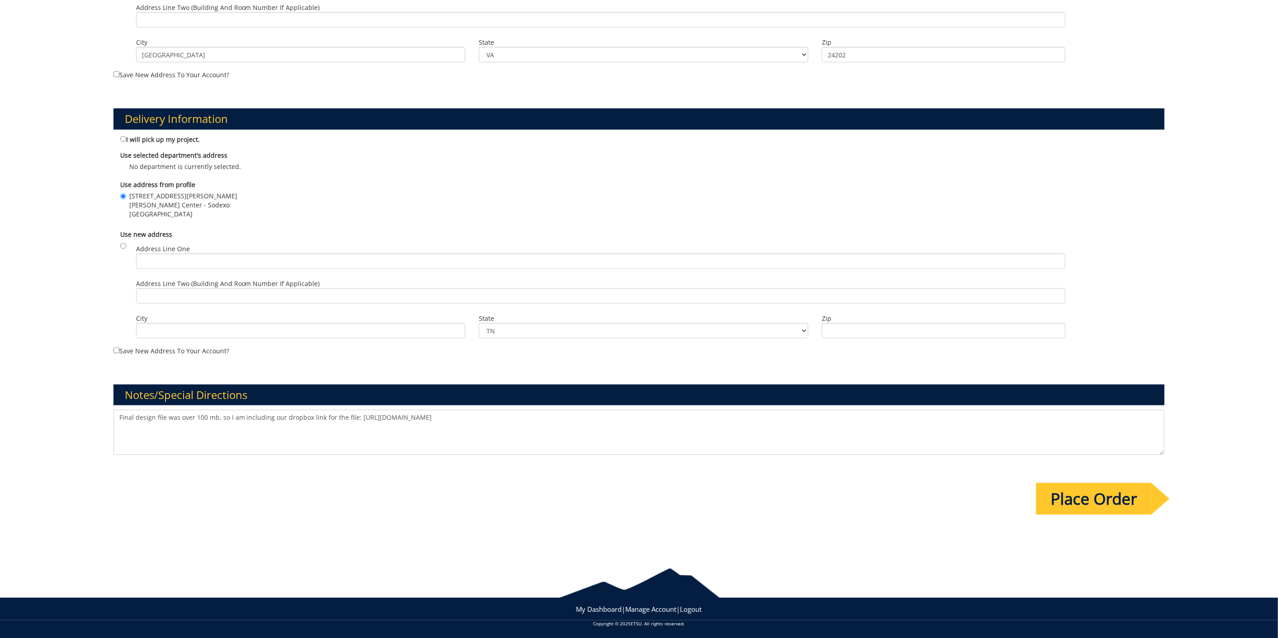
click at [299, 366] on div "Notes/Special Directions Final design file was over 100 mb, so I am including o…" at bounding box center [639, 410] width 1065 height 94
click at [1118, 497] on input "Place Order" at bounding box center [1093, 499] width 115 height 32
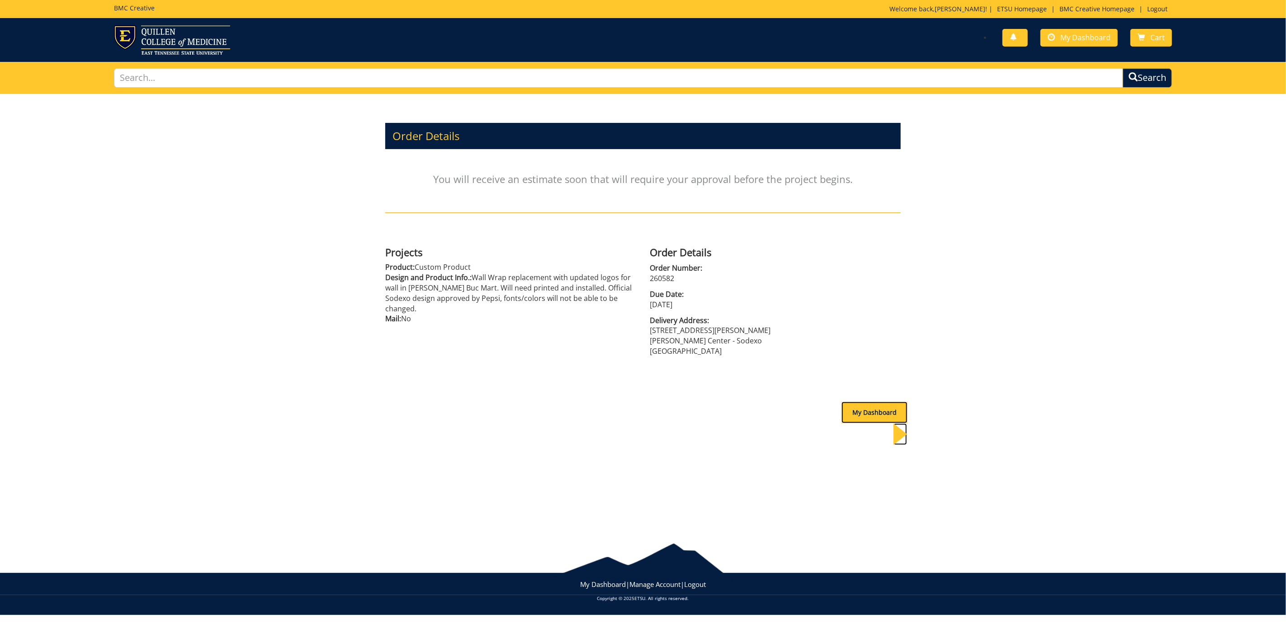
click at [867, 413] on div "My Dashboard" at bounding box center [874, 413] width 66 height 22
